Goal: Task Accomplishment & Management: Manage account settings

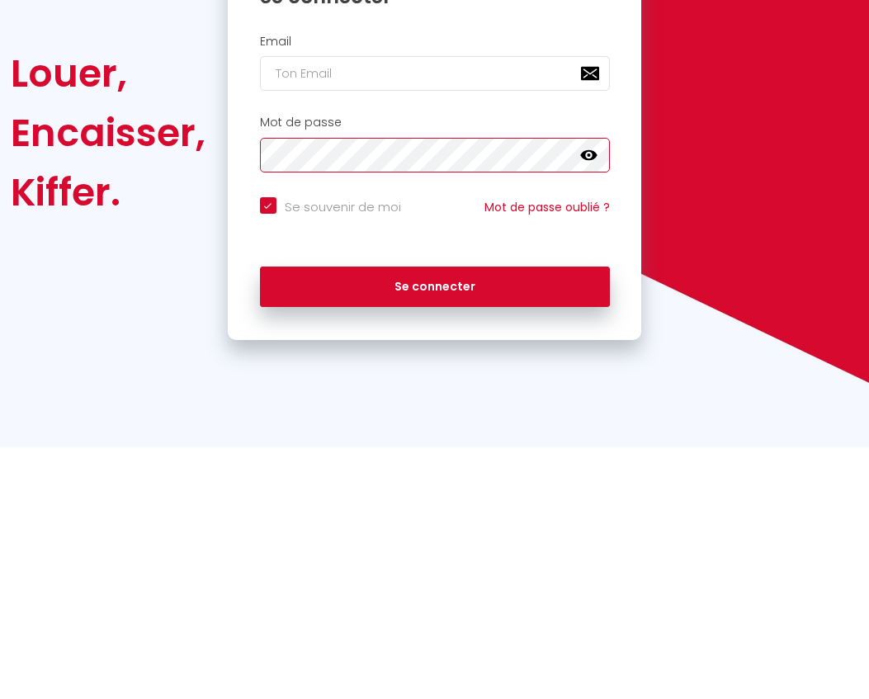
checkbox input "true"
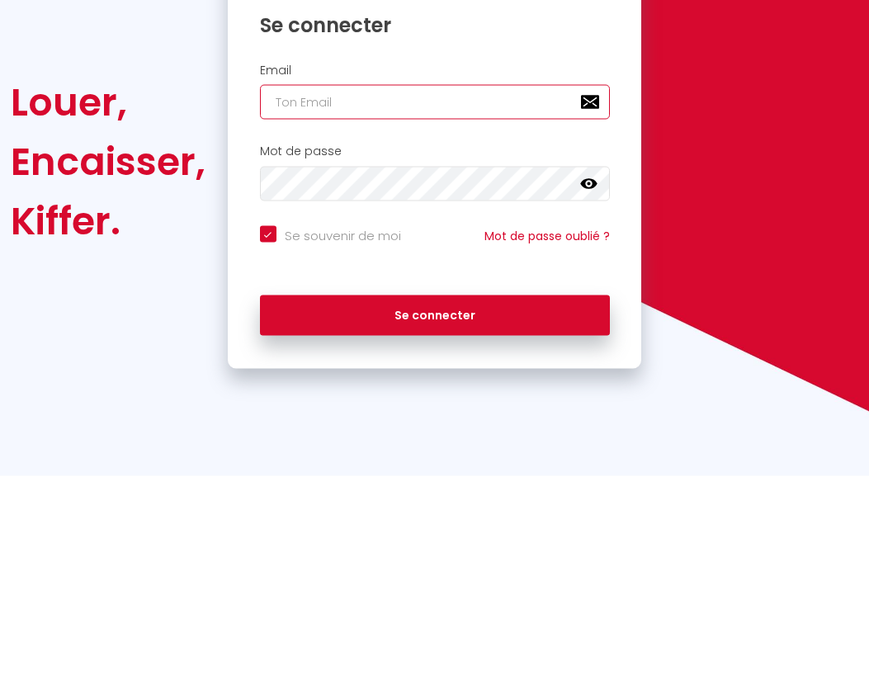
click at [313, 308] on input "email" at bounding box center [435, 325] width 350 height 35
type input "e"
checkbox input "true"
type input "el"
checkbox input "true"
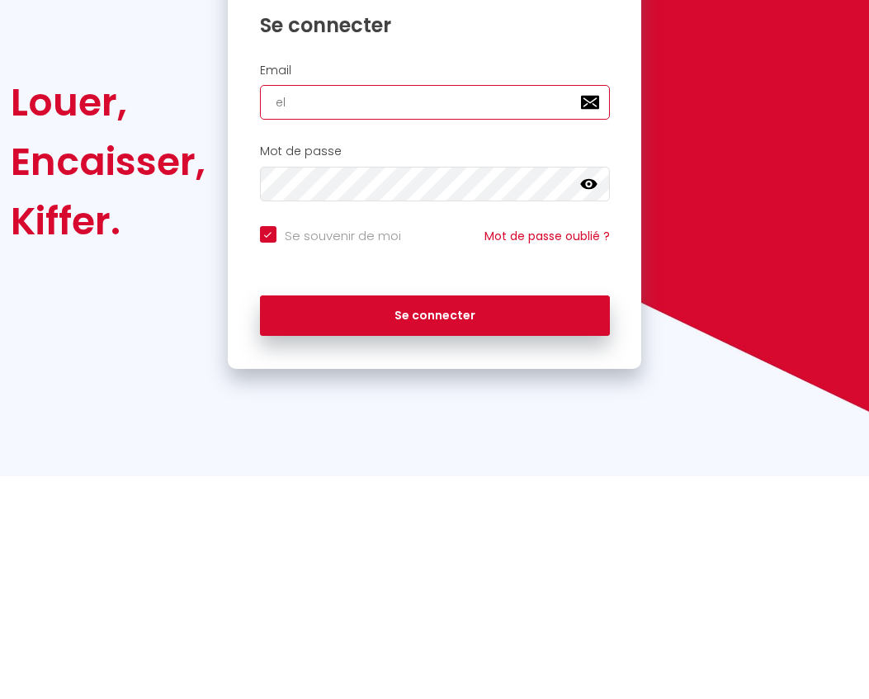
type input "[PERSON_NAME]"
checkbox input "true"
type input "elis"
checkbox input "true"
type input "[PERSON_NAME]"
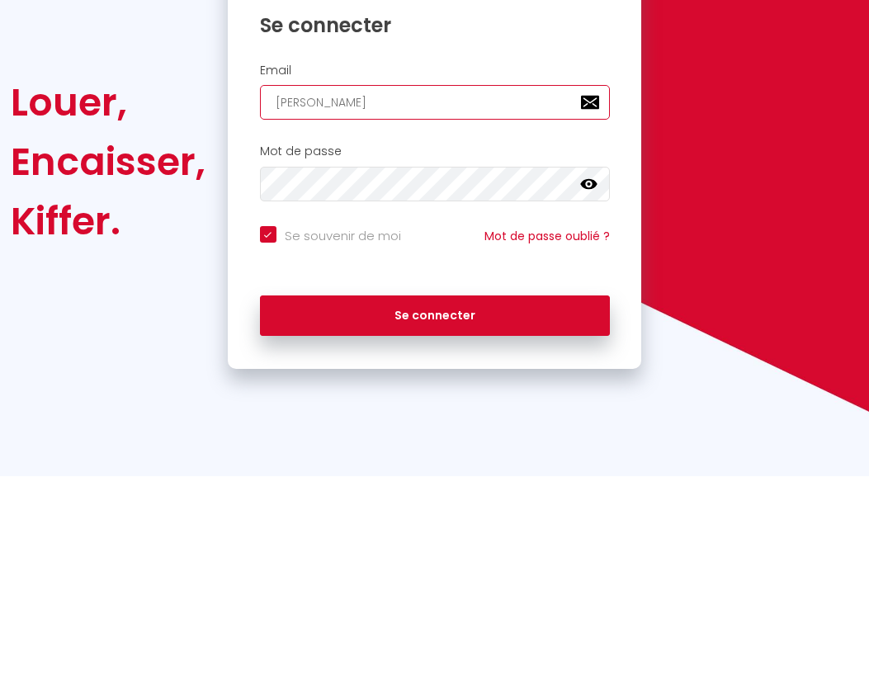
checkbox input "true"
type input "elisab"
checkbox input "true"
type input "elisabe"
checkbox input "true"
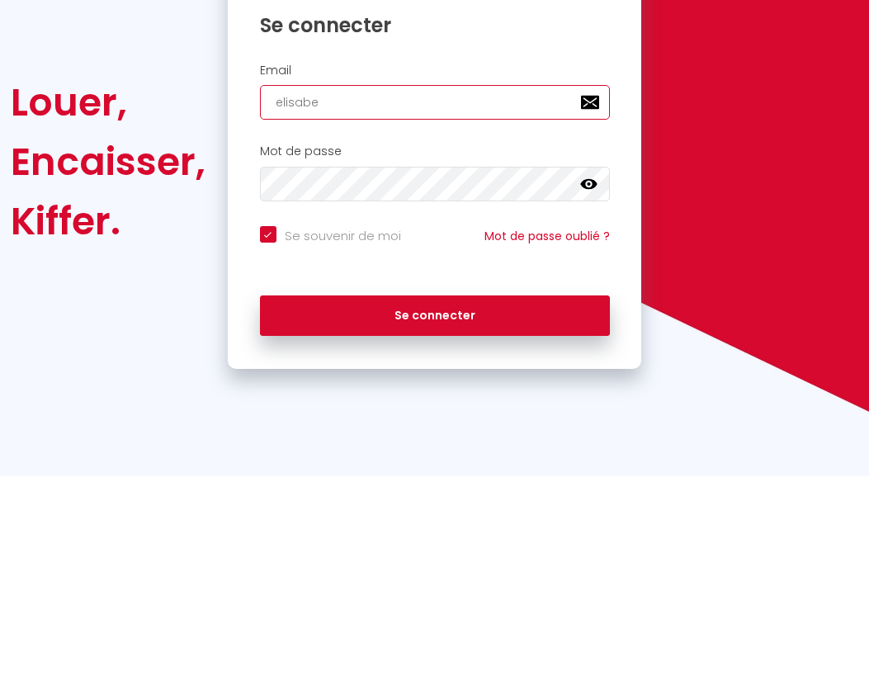
type input "[PERSON_NAME]"
checkbox input "true"
type input "[PERSON_NAME]"
checkbox input "true"
type input "elisabethc"
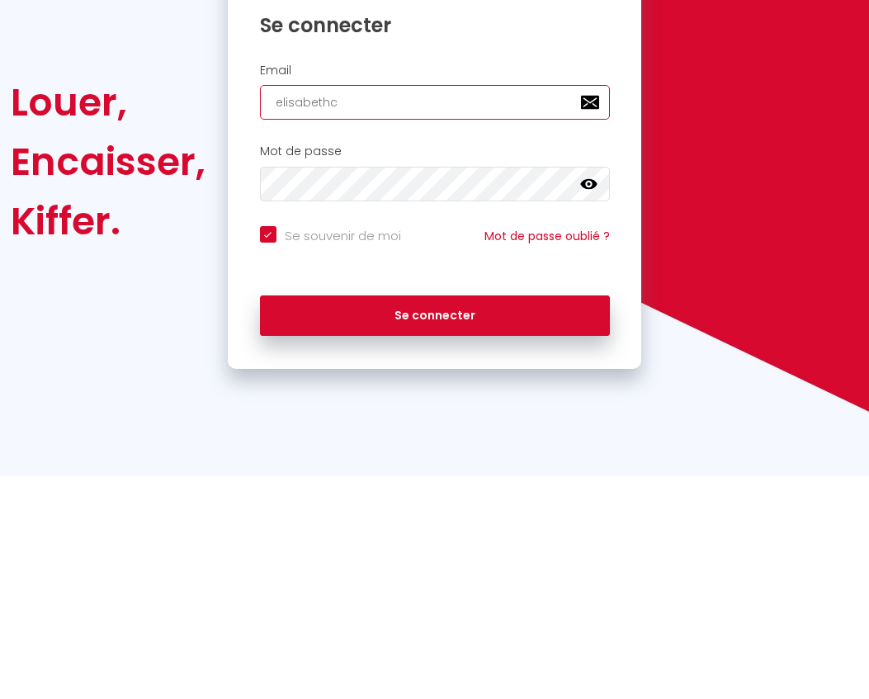
checkbox input "true"
type input "elisabethca"
checkbox input "true"
type input "elisabethcaz"
checkbox input "true"
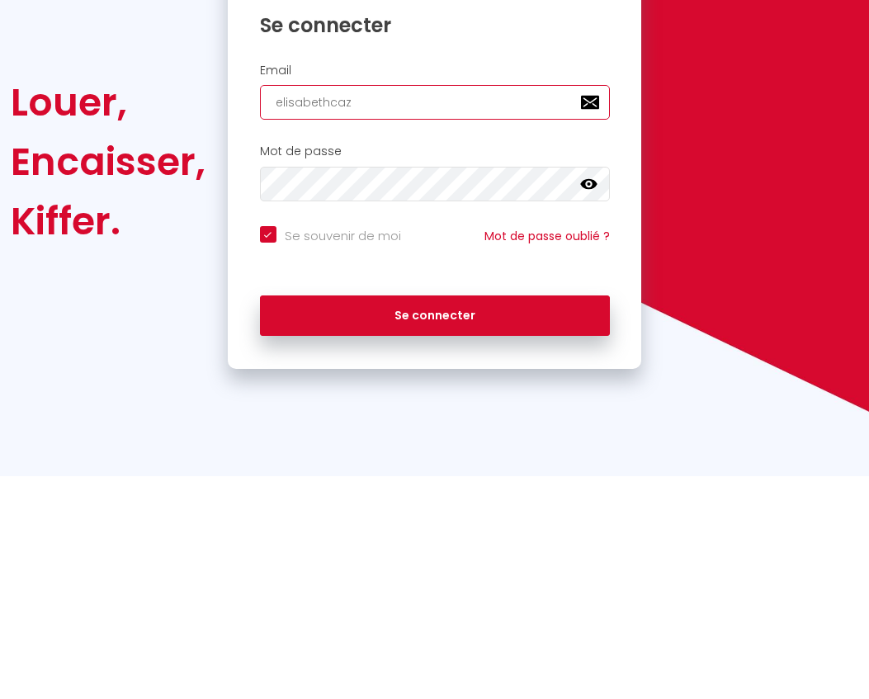
type input "elisabethcaza"
checkbox input "true"
type input "elisabethcazal"
checkbox input "true"
type input "elisabethcazalv"
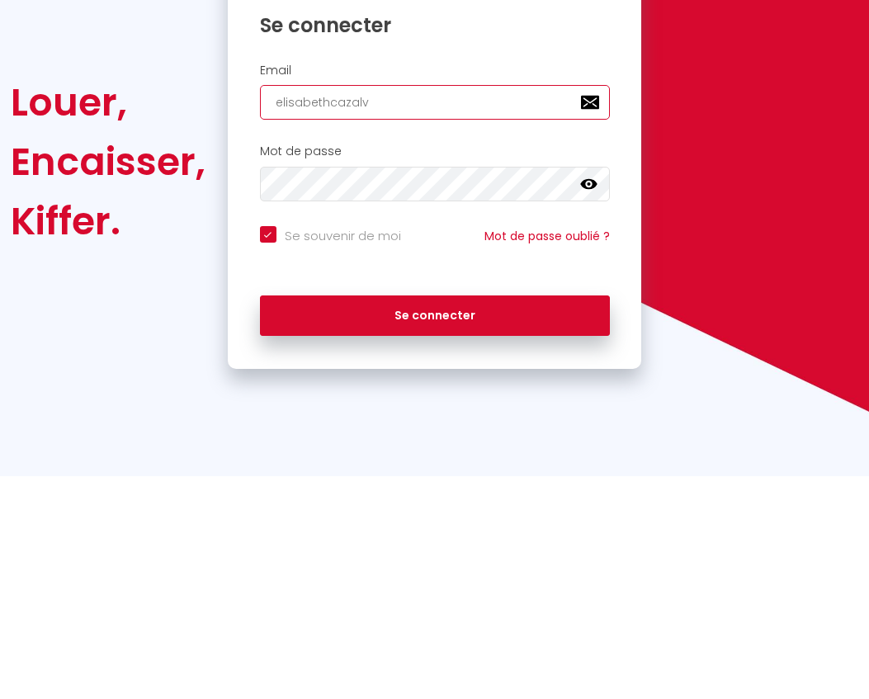
checkbox input "true"
type input "elisabethcazalvi"
checkbox input "true"
type input "elisabethcazalvie"
checkbox input "true"
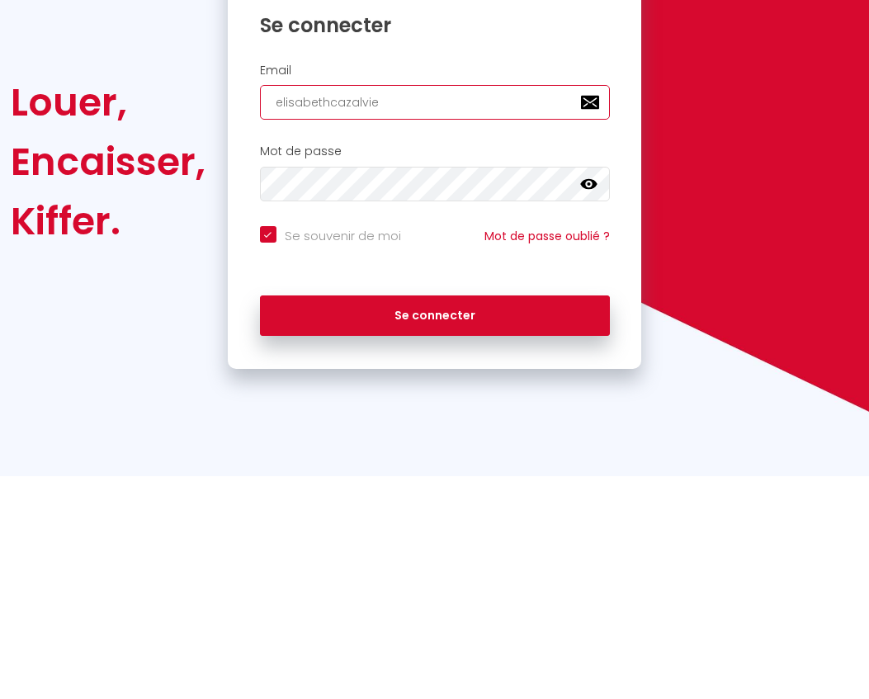
type input "elisabethcazalvien"
checkbox input "true"
type input "elisabethcazalvienn"
checkbox input "true"
type input "elisabethcazalvienne"
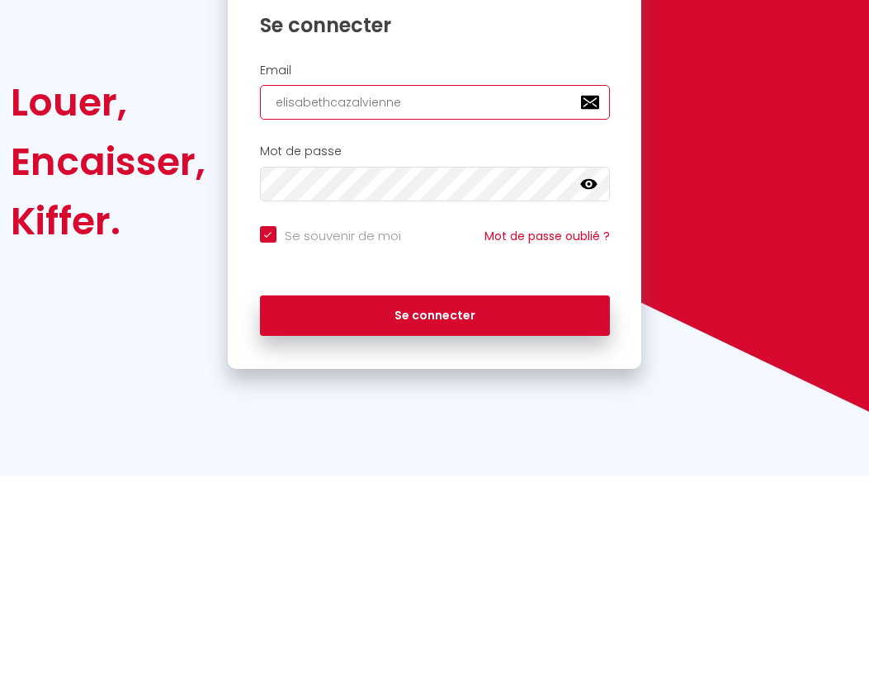
checkbox input "true"
type input "elisabethcazalvienne@"
checkbox input "true"
type input "elisabethcazalvienne@g"
checkbox input "true"
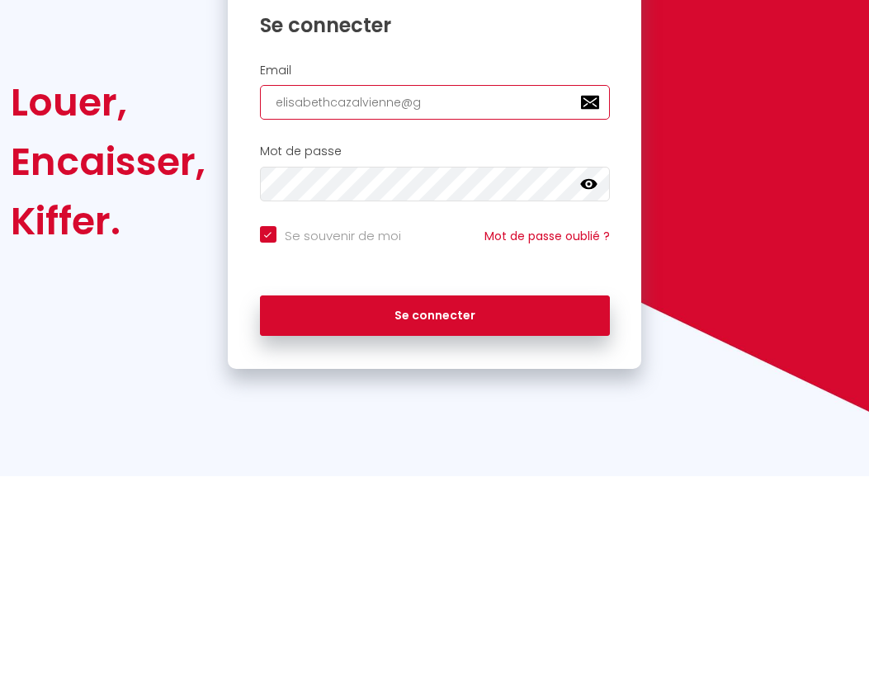
type input "elisabethcazalvienne@gm"
checkbox input "true"
type input "elisabethcazalvienne@gma"
checkbox input "true"
type input "elisabethcazalvienne@gmai"
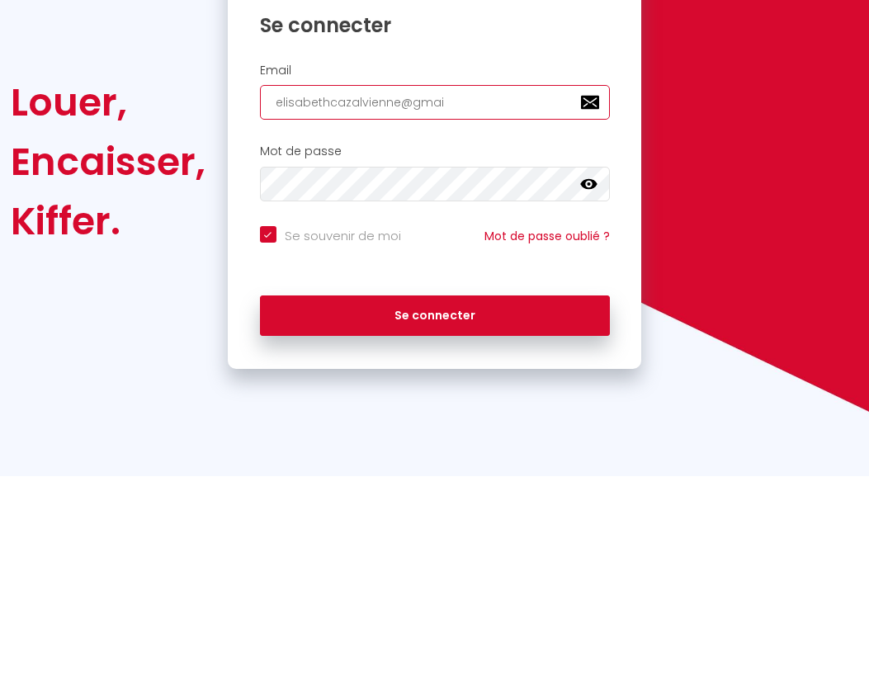
checkbox input "true"
type input "elisabethcazalvienne@gmail"
checkbox input "true"
type input "elisabethcazalvienne@gmail."
checkbox input "true"
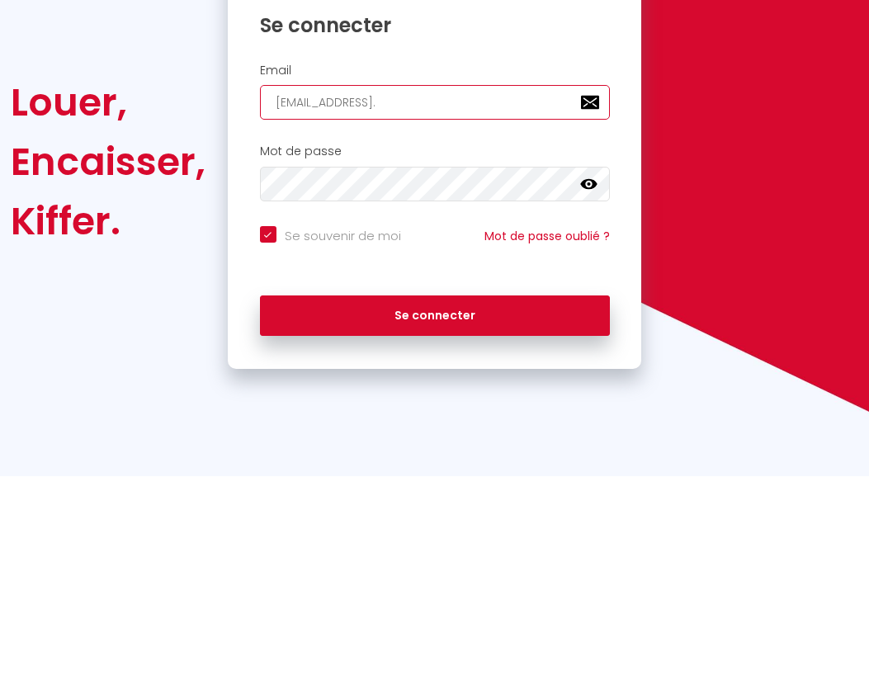
type input "elisabethcazalvienne@gmail.c"
checkbox input "true"
type input "elisabethcazalvienne@gmail.co"
checkbox input "true"
type input "elisabethcazalvienne@gmail.com"
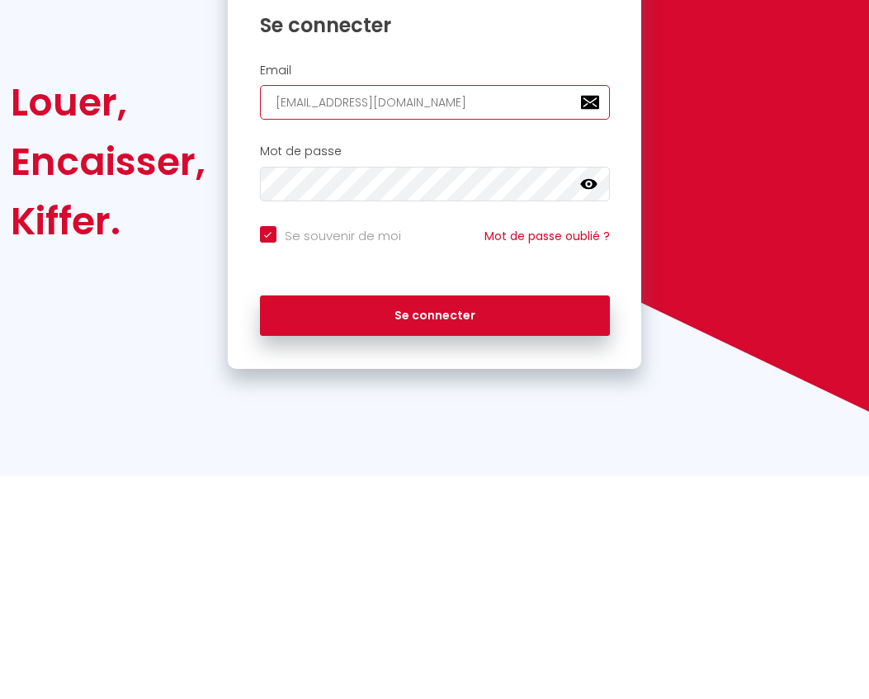
checkbox input "true"
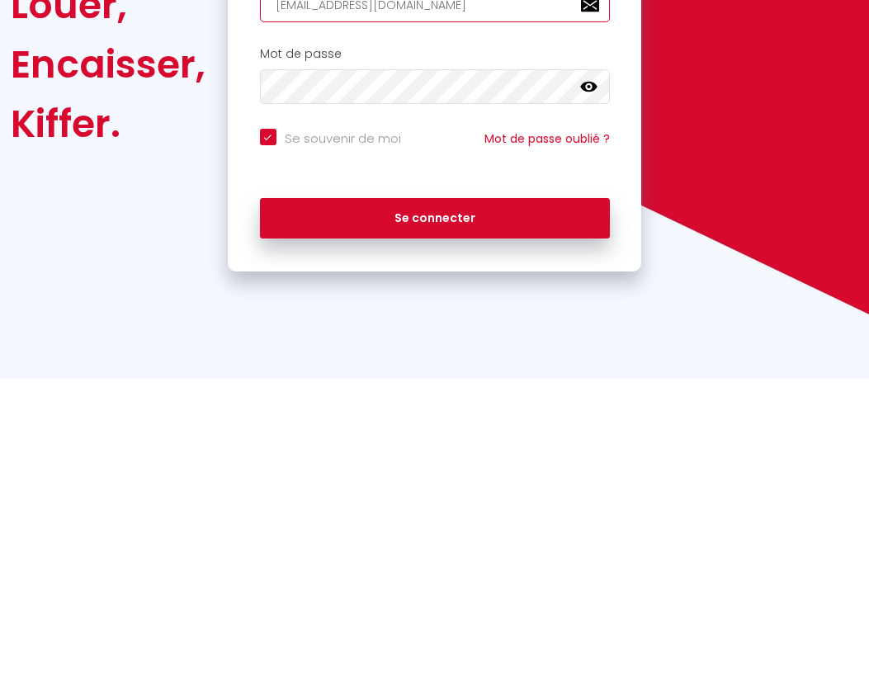
type input "elisabethcazalvienne@gmail.com"
click at [461, 518] on button "Se connecter" at bounding box center [435, 538] width 350 height 41
checkbox input "true"
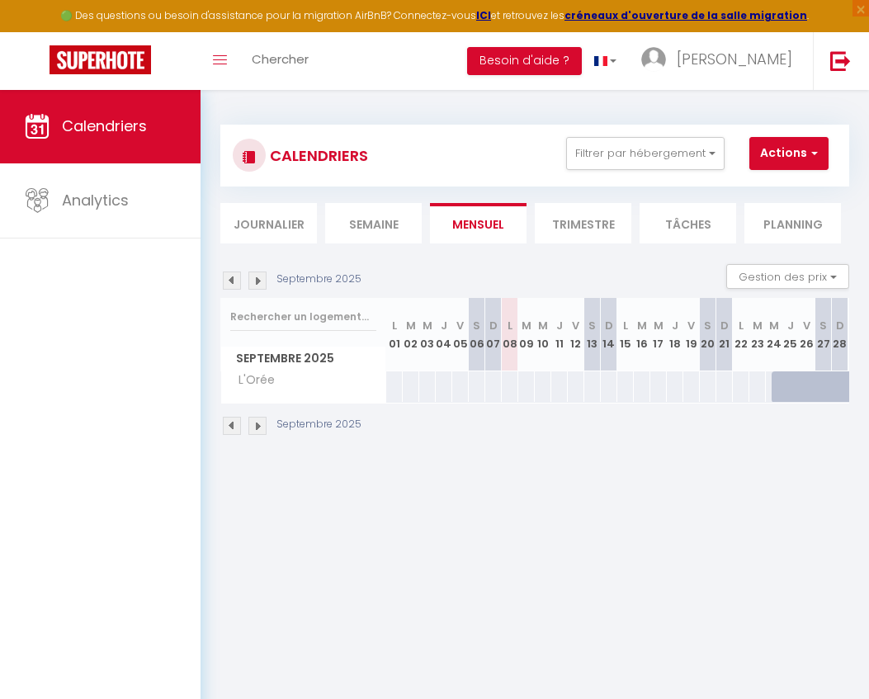
click at [273, 212] on li "Journalier" at bounding box center [268, 223] width 97 height 40
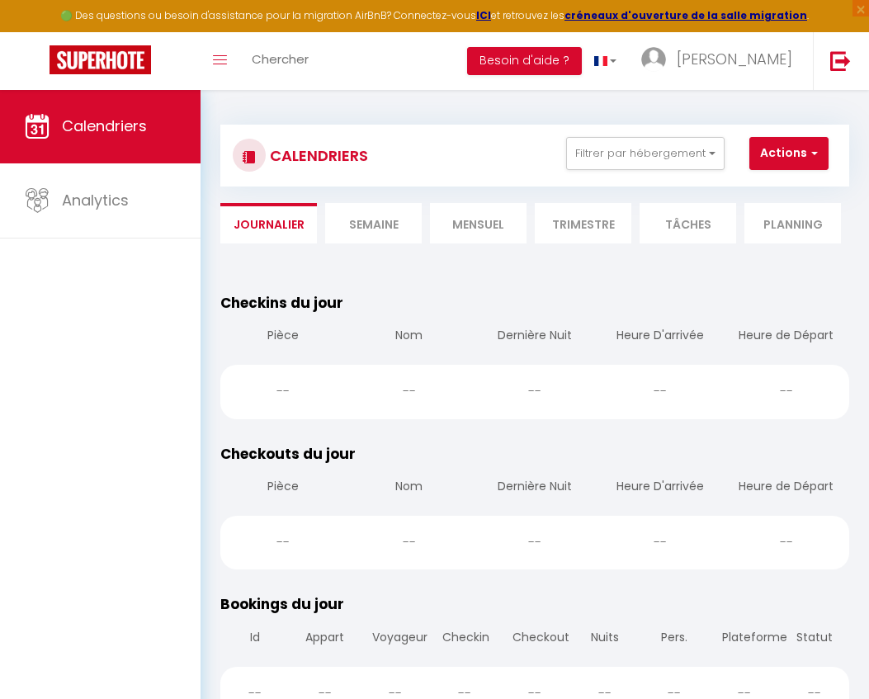
click at [489, 221] on li "Mensuel" at bounding box center [478, 223] width 97 height 40
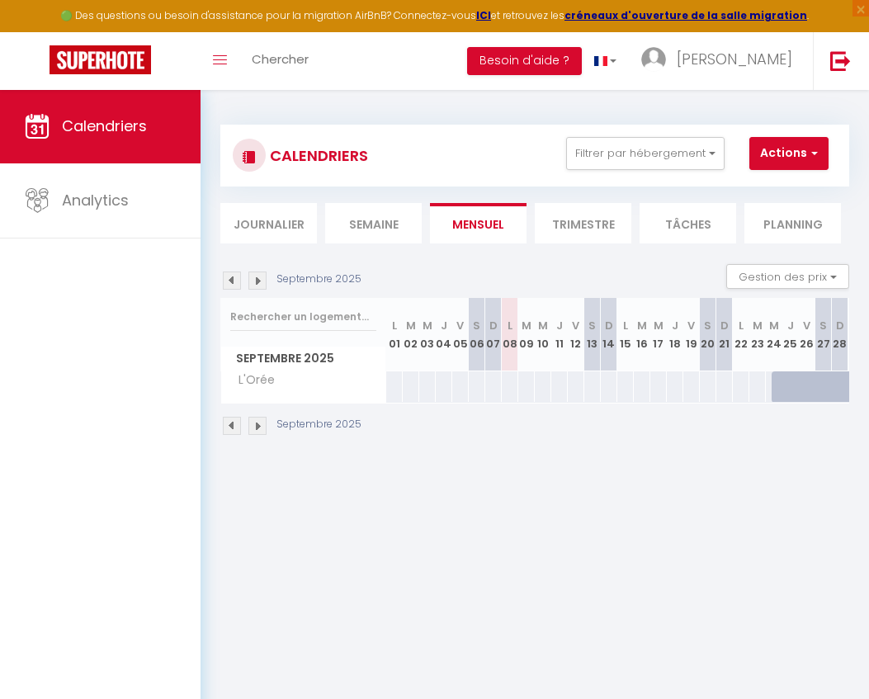
click at [488, 234] on li "Mensuel" at bounding box center [478, 223] width 97 height 40
click at [232, 279] on img at bounding box center [232, 280] width 18 height 18
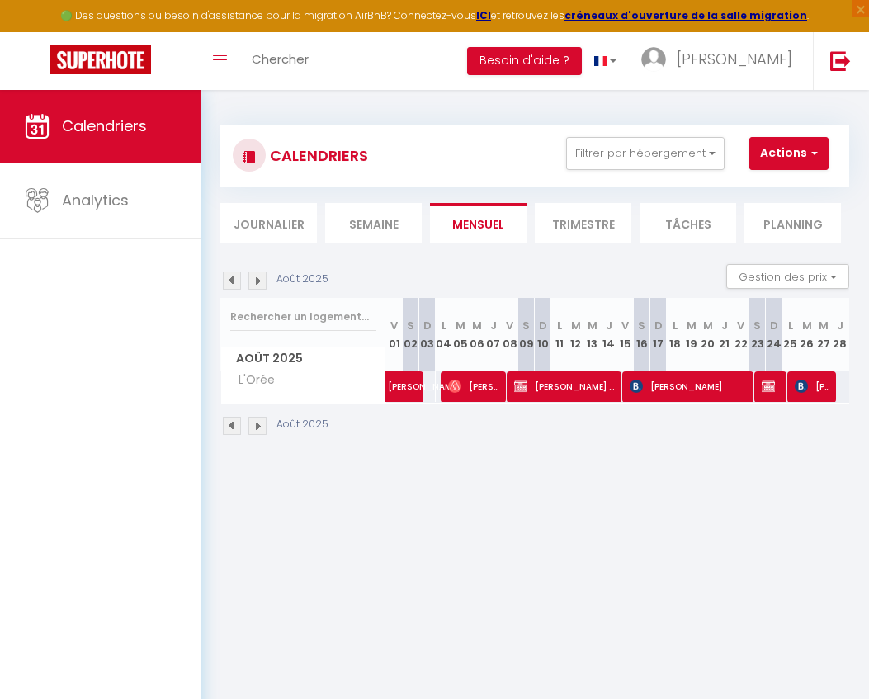
click at [265, 276] on img at bounding box center [257, 280] width 18 height 18
